Goal: Information Seeking & Learning: Learn about a topic

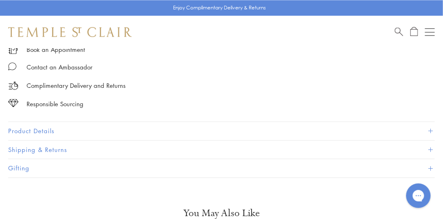
scroll to position [530, 0]
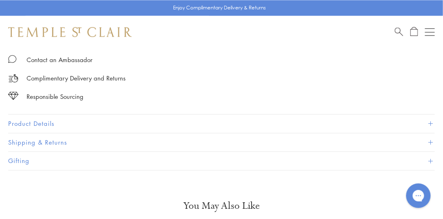
click at [45, 117] on button "Product Details" at bounding box center [221, 124] width 427 height 18
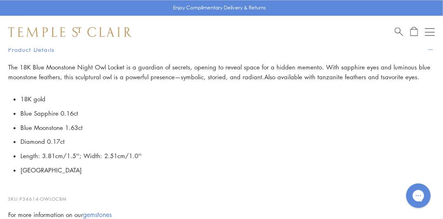
scroll to position [612, 0]
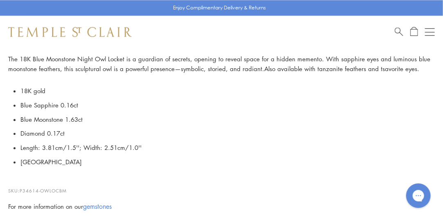
drag, startPoint x: 443, startPoint y: 94, endPoint x: 106, endPoint y: 203, distance: 355.0
click at [106, 203] on link "gemstones" at bounding box center [97, 206] width 29 height 9
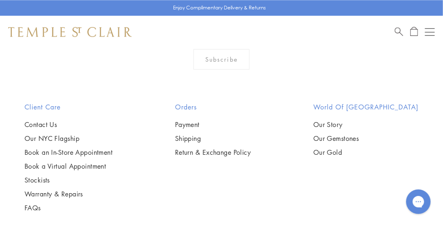
scroll to position [7848, 0]
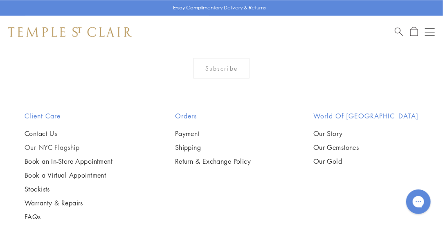
click at [67, 150] on link "Our NYC Flagship" at bounding box center [69, 147] width 88 height 9
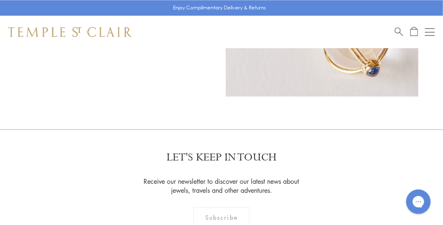
scroll to position [557, 0]
